Goal: Download file/media

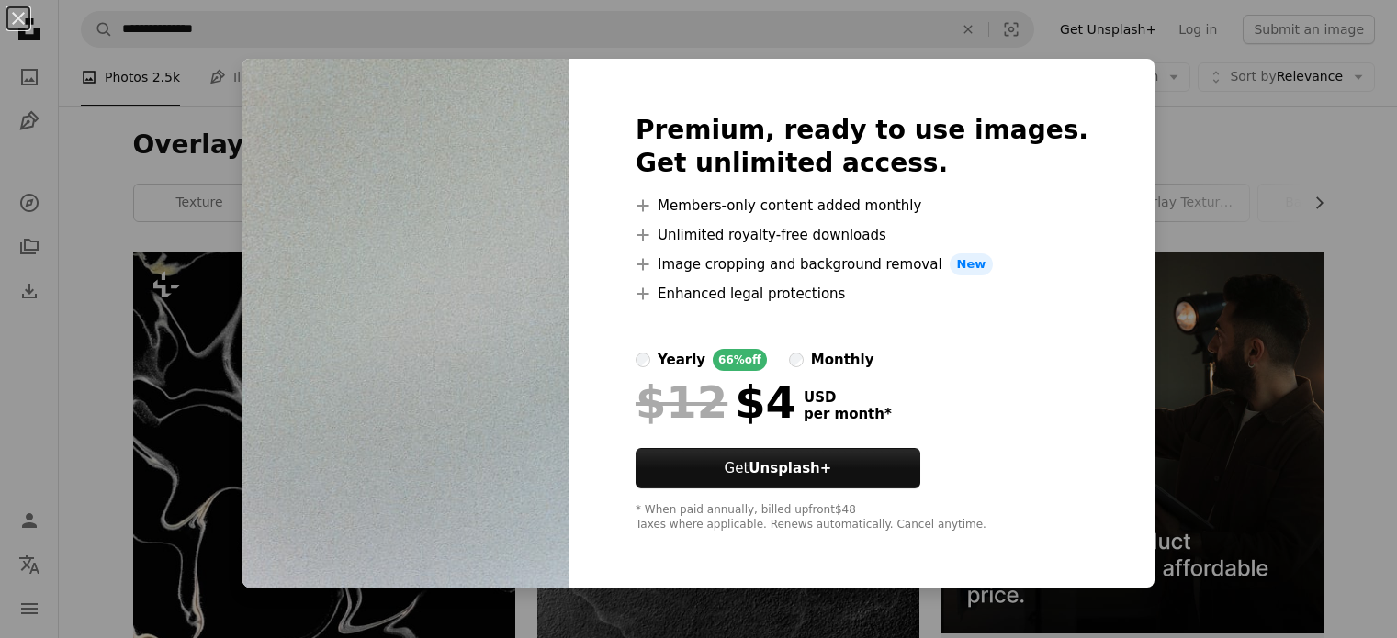
scroll to position [1120, 0]
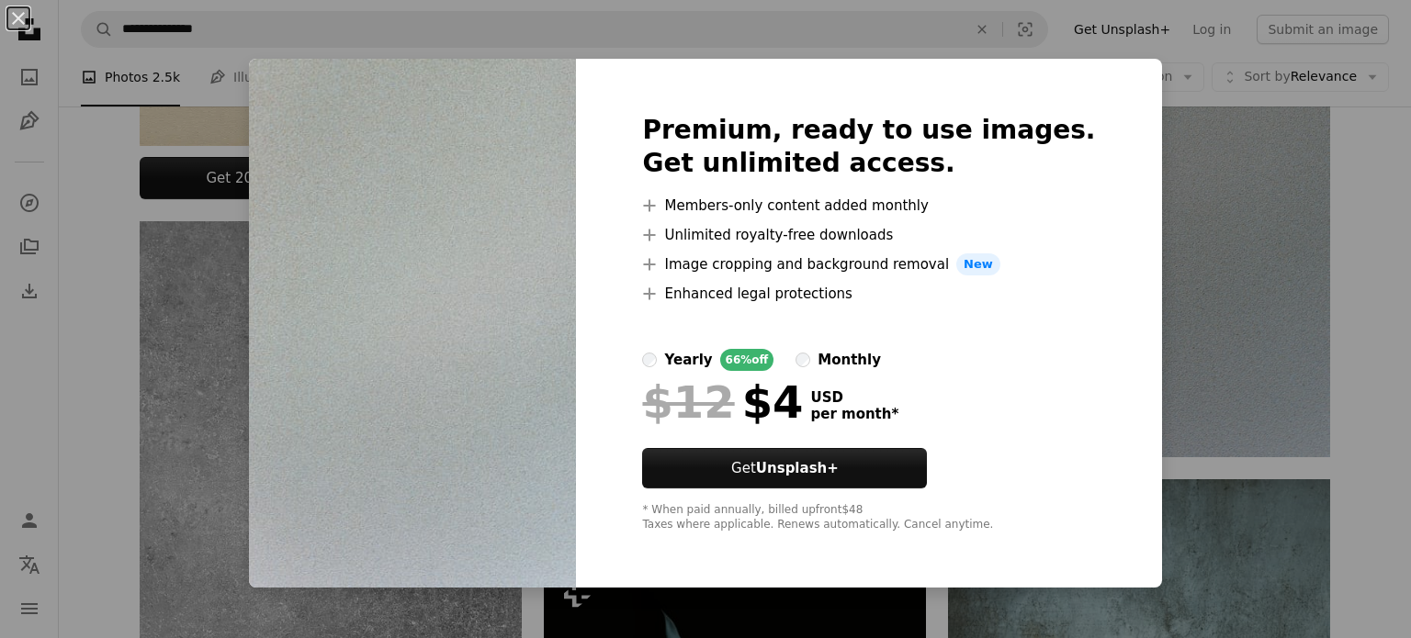
click at [1248, 429] on div "An X shape Premium, ready to use images. Get unlimited access. A plus sign Memb…" at bounding box center [705, 319] width 1411 height 638
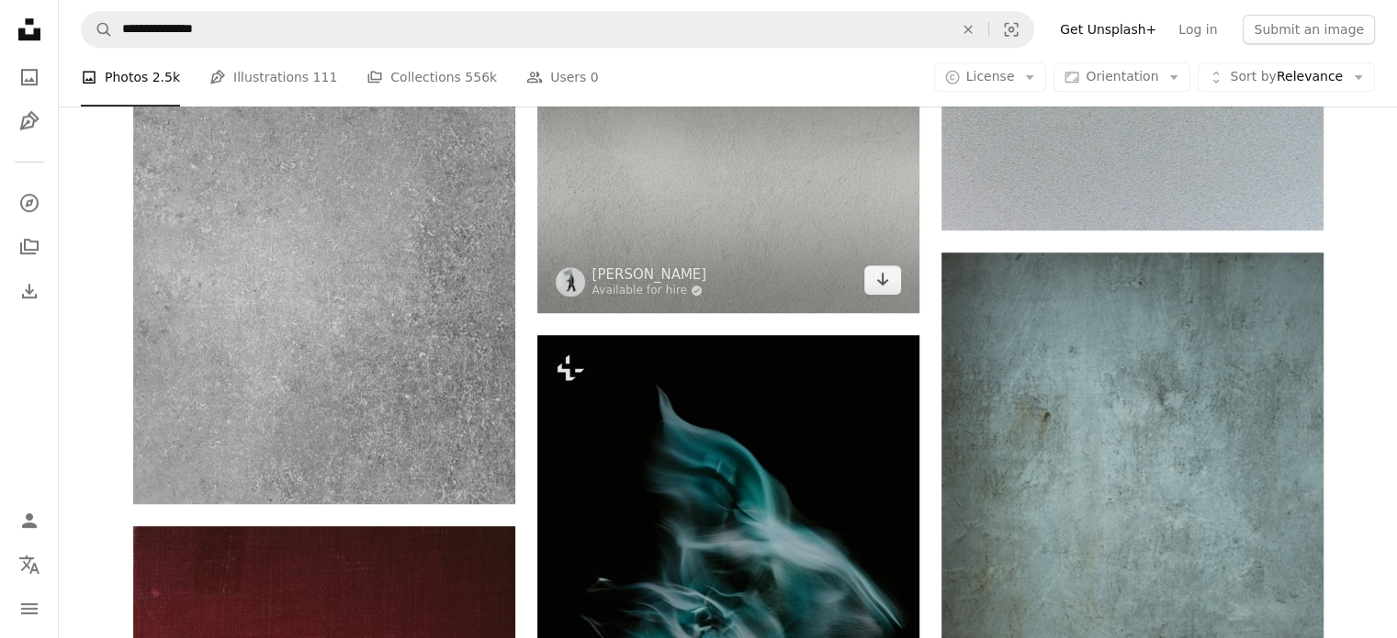
scroll to position [1348, 0]
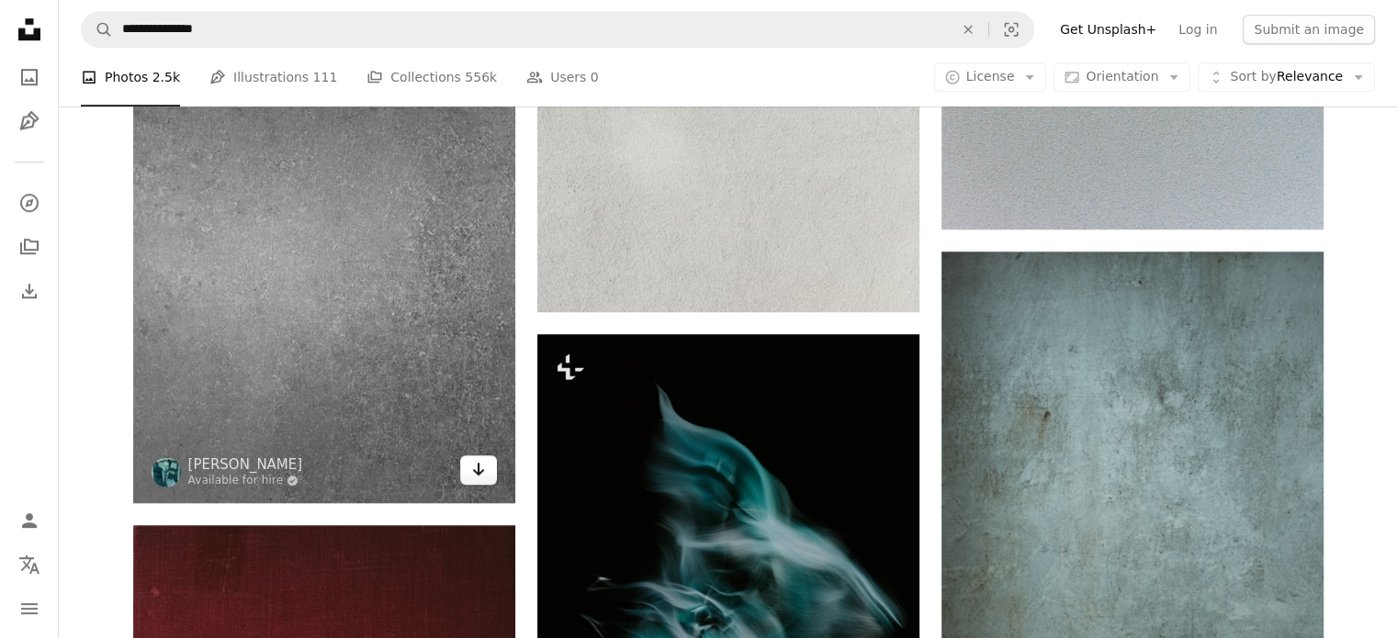
click at [478, 475] on icon "Arrow pointing down" at bounding box center [478, 469] width 15 height 22
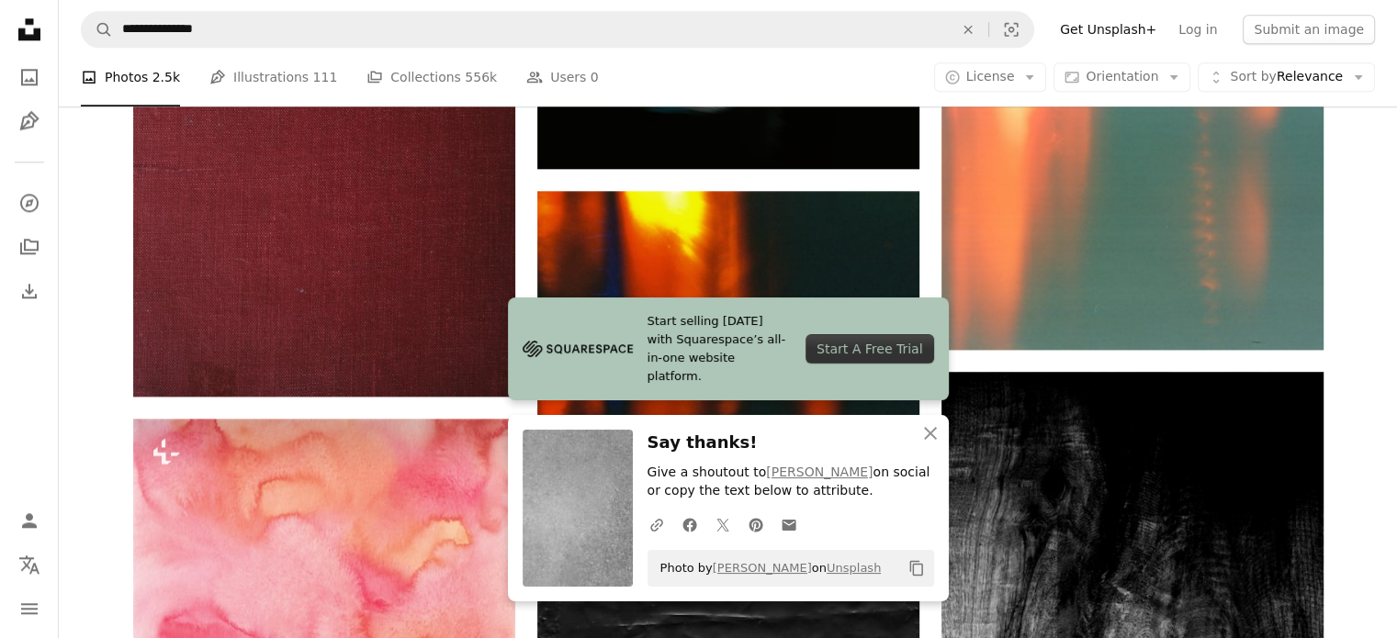
scroll to position [2142, 0]
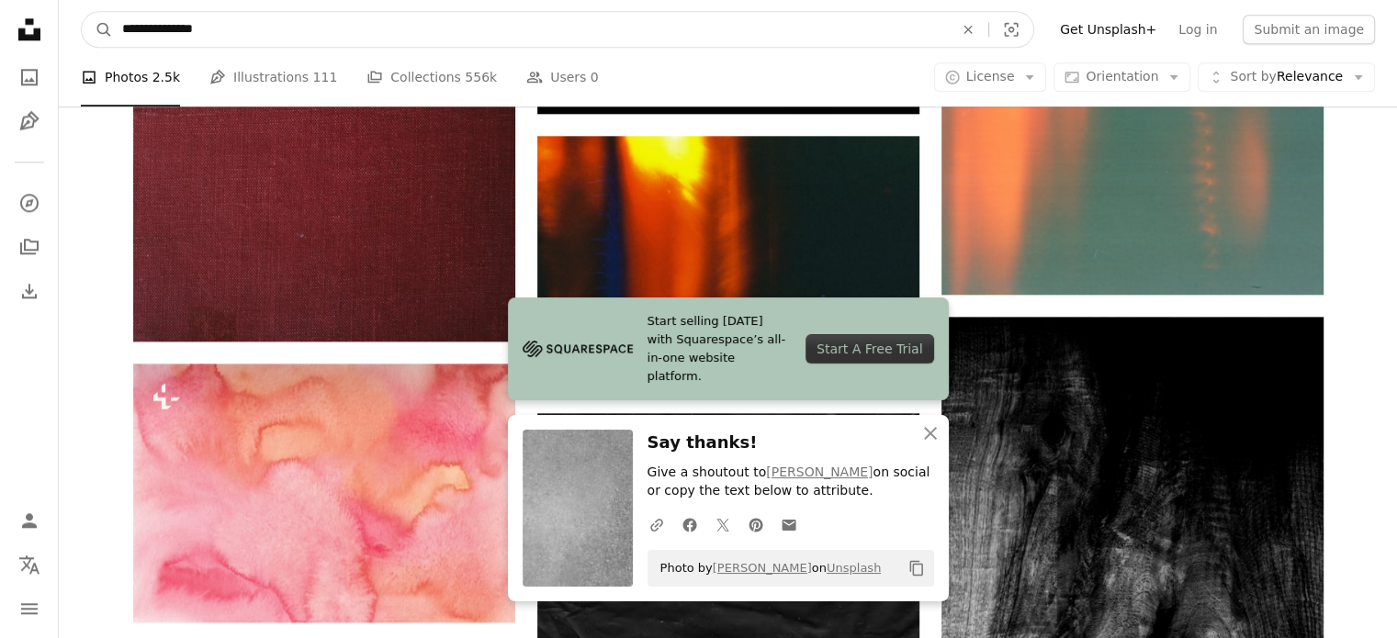
click at [450, 36] on input "**********" at bounding box center [530, 29] width 835 height 35
type input "*"
type input "**********"
click button "A magnifying glass" at bounding box center [97, 29] width 31 height 35
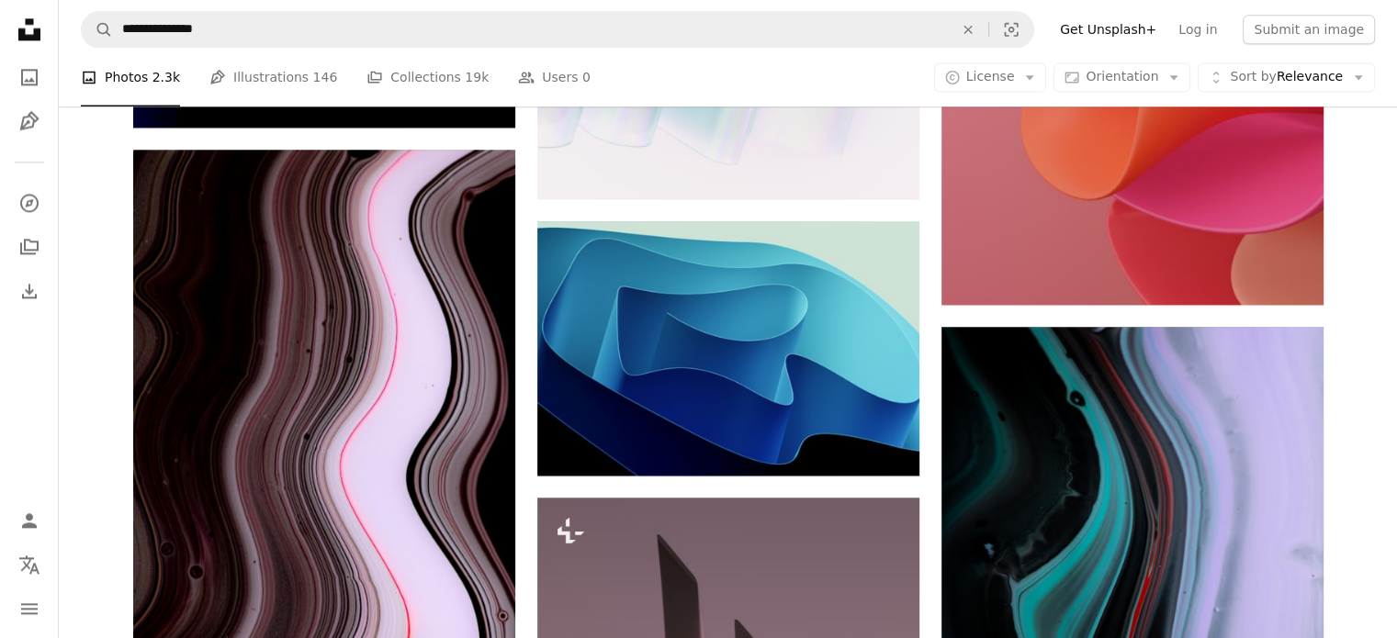
scroll to position [2570, 0]
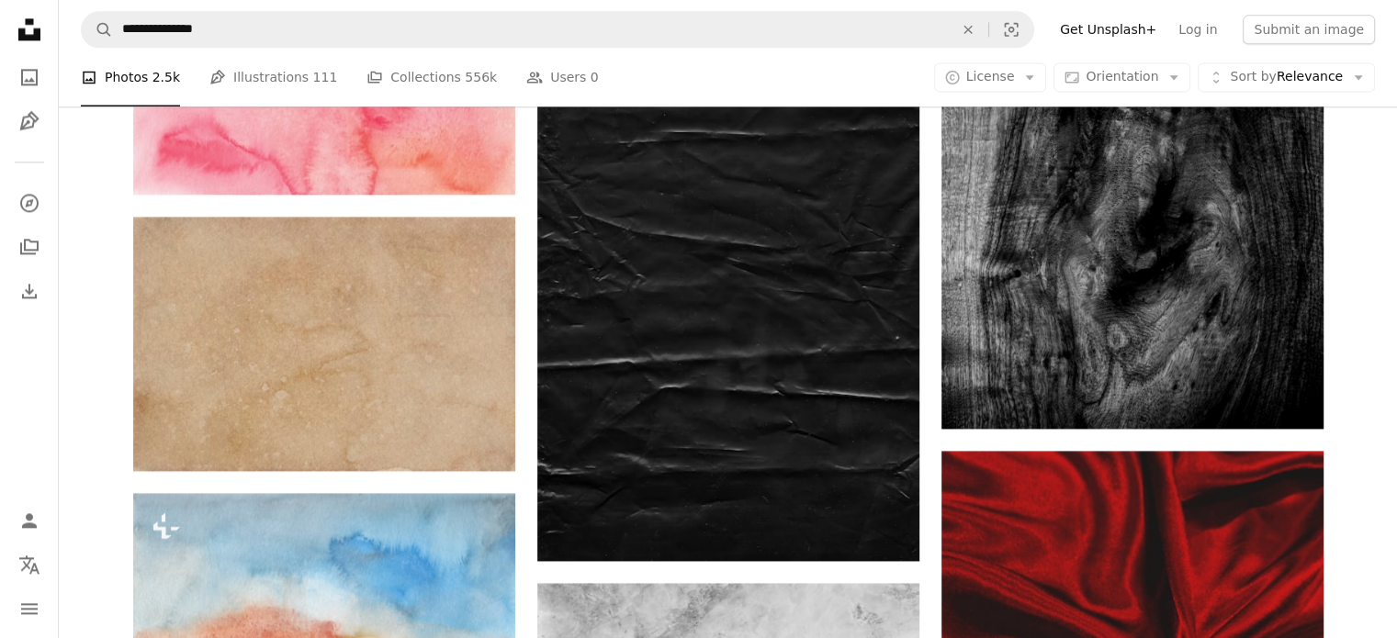
scroll to position [2142, 0]
